Goal: Transaction & Acquisition: Book appointment/travel/reservation

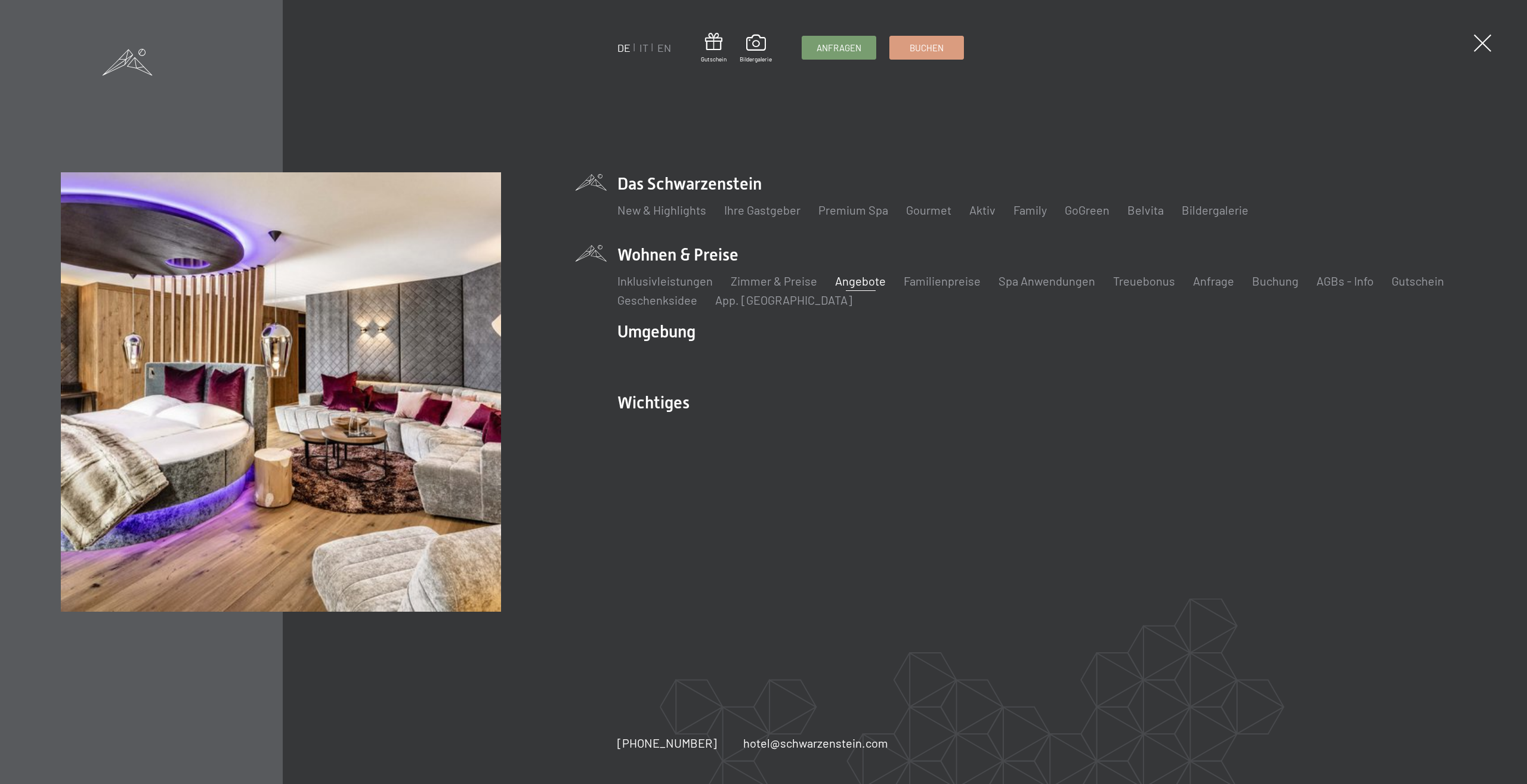
click at [846, 282] on link "Angebote" at bounding box center [860, 281] width 51 height 14
click at [872, 281] on link "Angebote" at bounding box center [860, 281] width 51 height 14
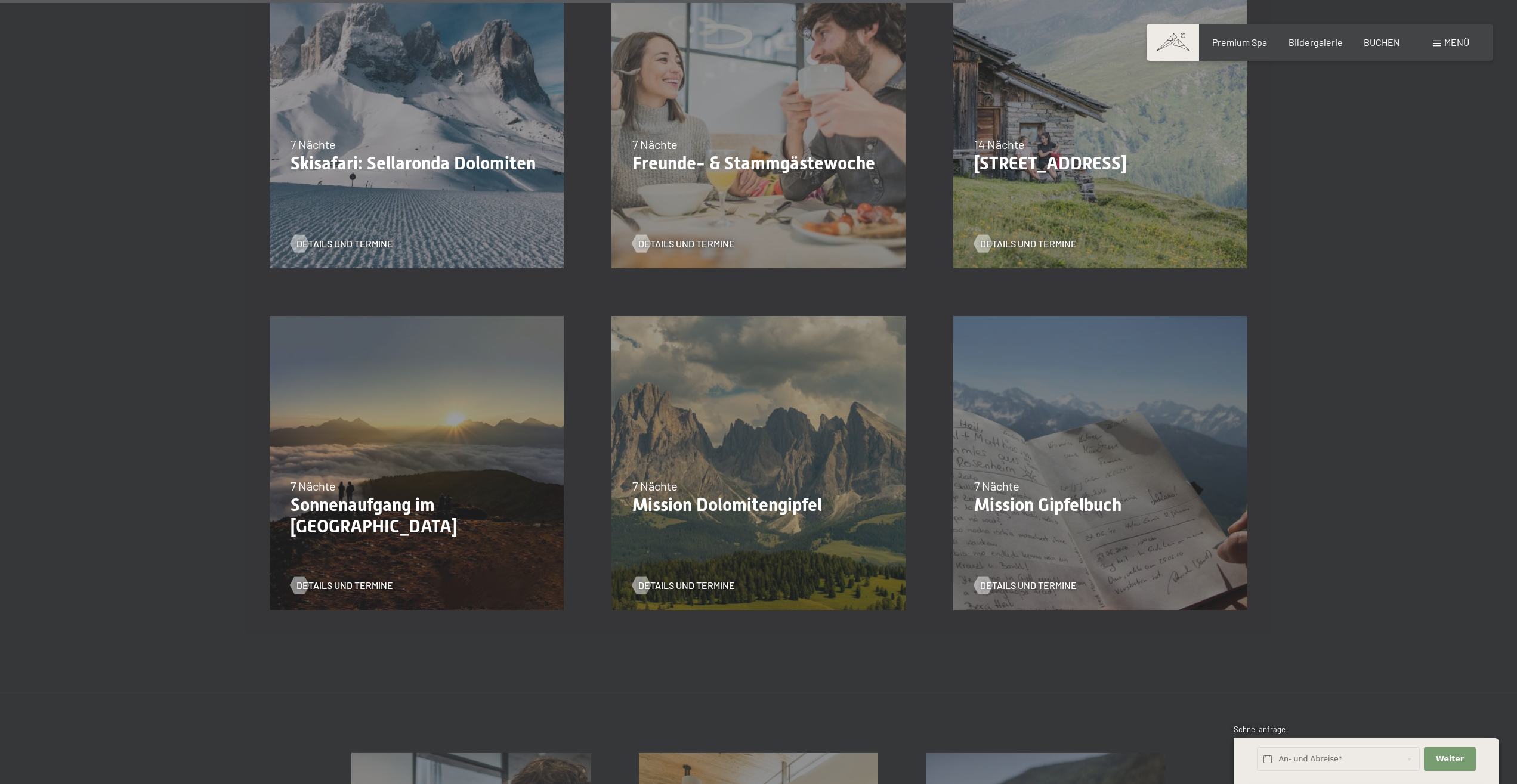
scroll to position [1399, 0]
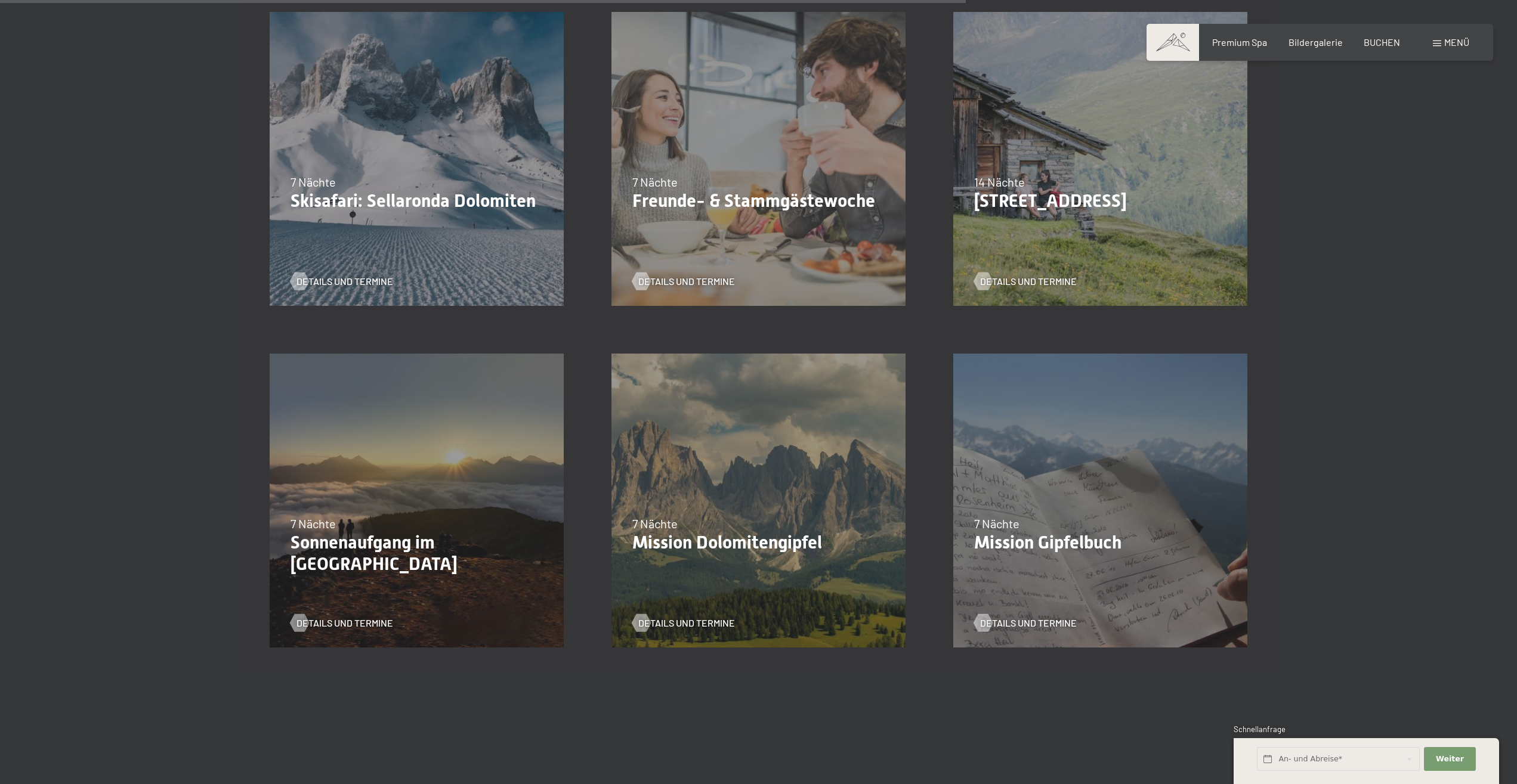
click at [801, 225] on div "28.02.–08.03.2026 7 Nächte Freunde- & Stammgästewoche Details und Termine" at bounding box center [758, 159] width 342 height 341
click at [671, 283] on span "Details und Termine" at bounding box center [699, 282] width 96 height 13
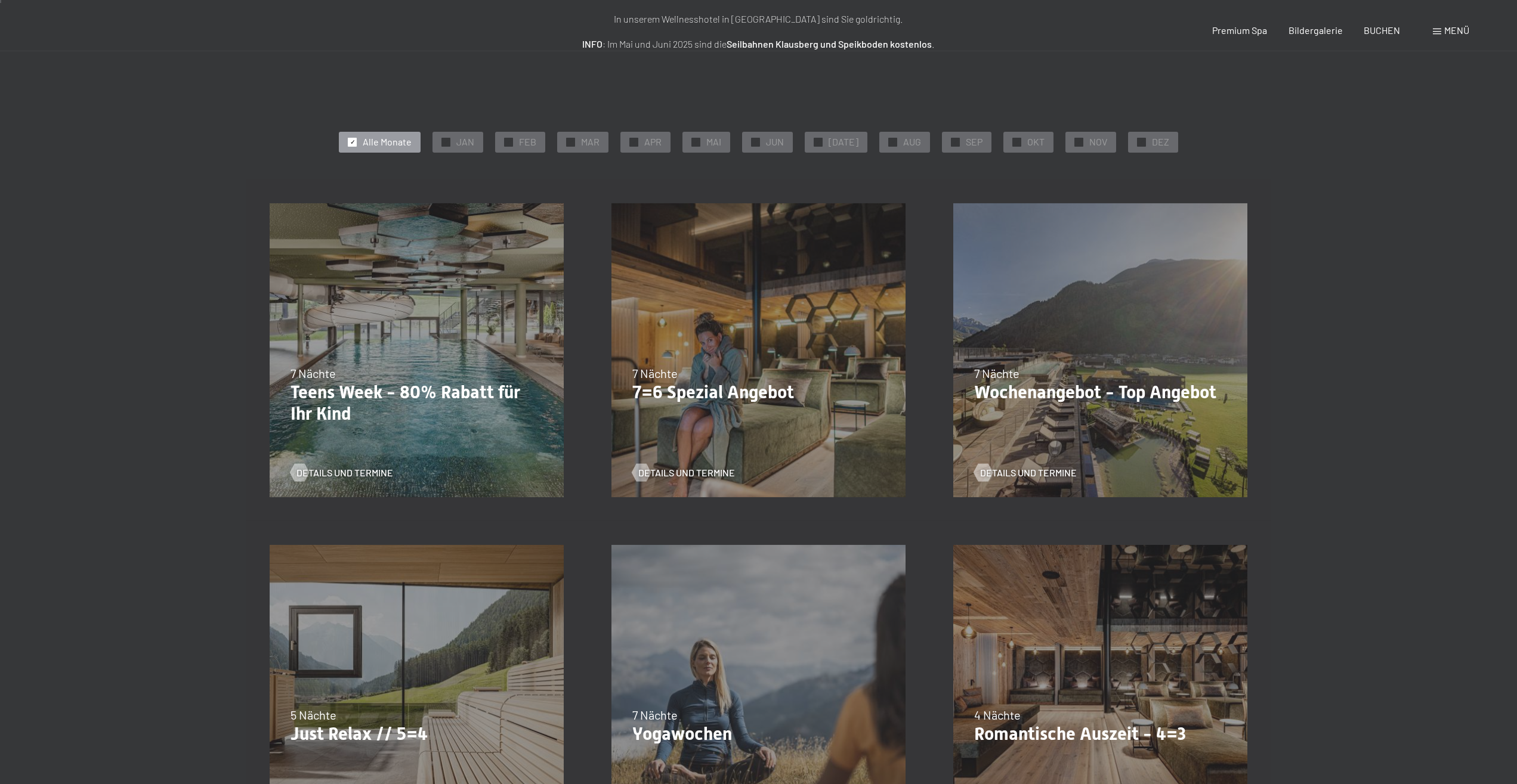
scroll to position [0, 0]
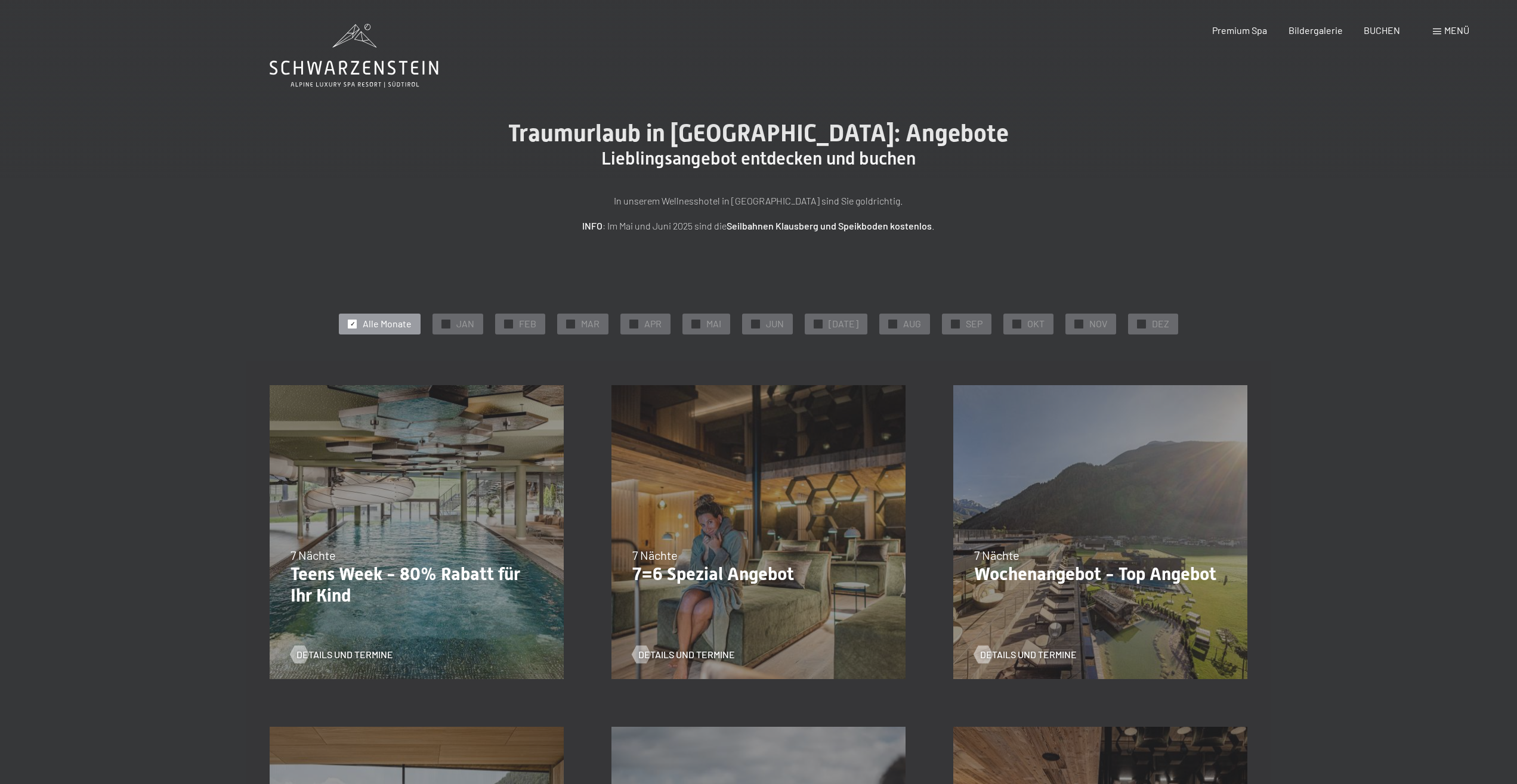
click at [783, 528] on div "05.10.–26.10.2025 01.11.–21.12.2025 10.01.–01.02.2026 07.03.–29.03.2026 16.05.–…" at bounding box center [758, 532] width 342 height 341
click at [685, 656] on span "Details und Termine" at bounding box center [699, 655] width 96 height 13
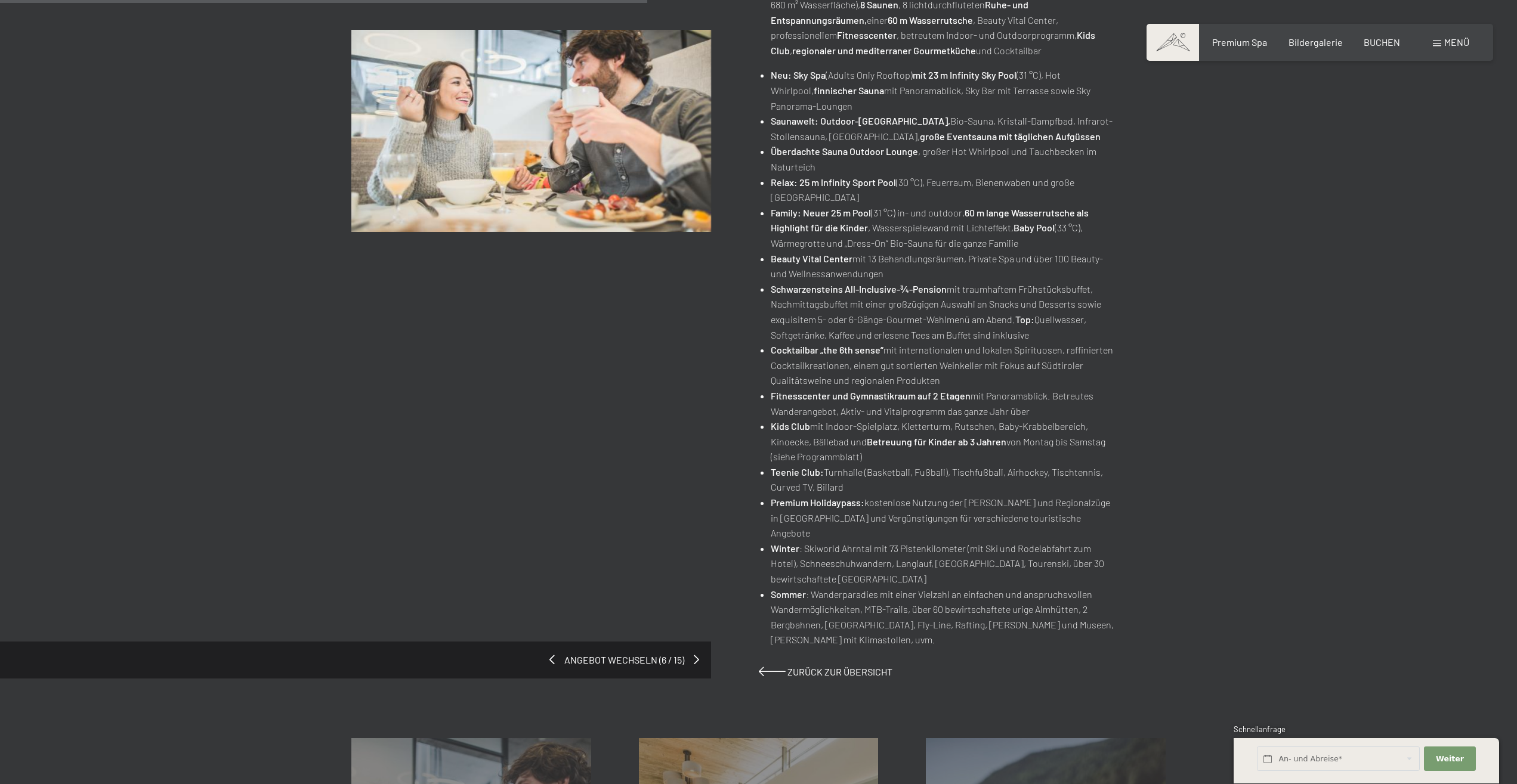
scroll to position [304, 0]
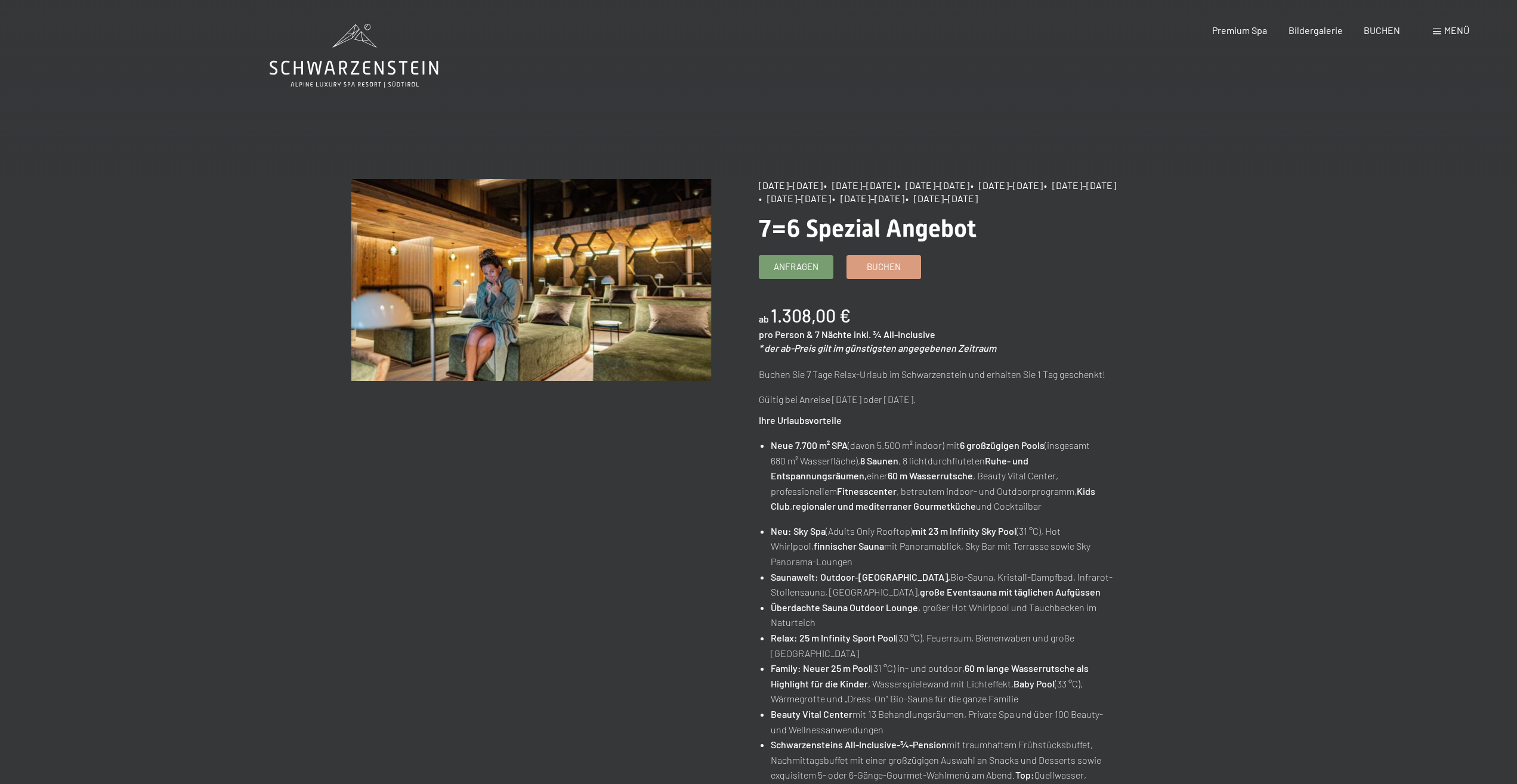
click at [505, 243] on img at bounding box center [531, 280] width 359 height 202
